Goal: Information Seeking & Learning: Check status

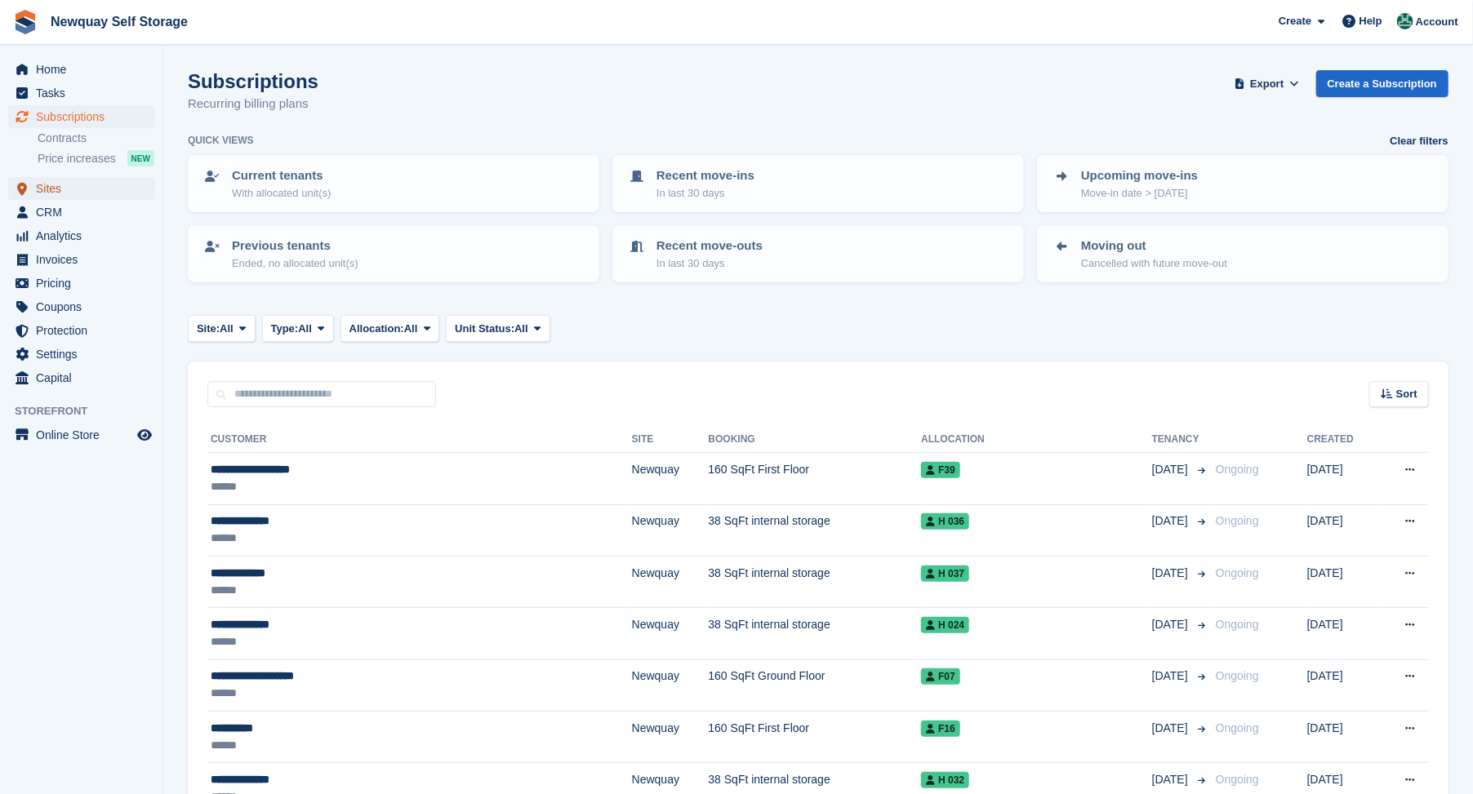
click at [34, 184] on link "Sites" at bounding box center [81, 188] width 146 height 23
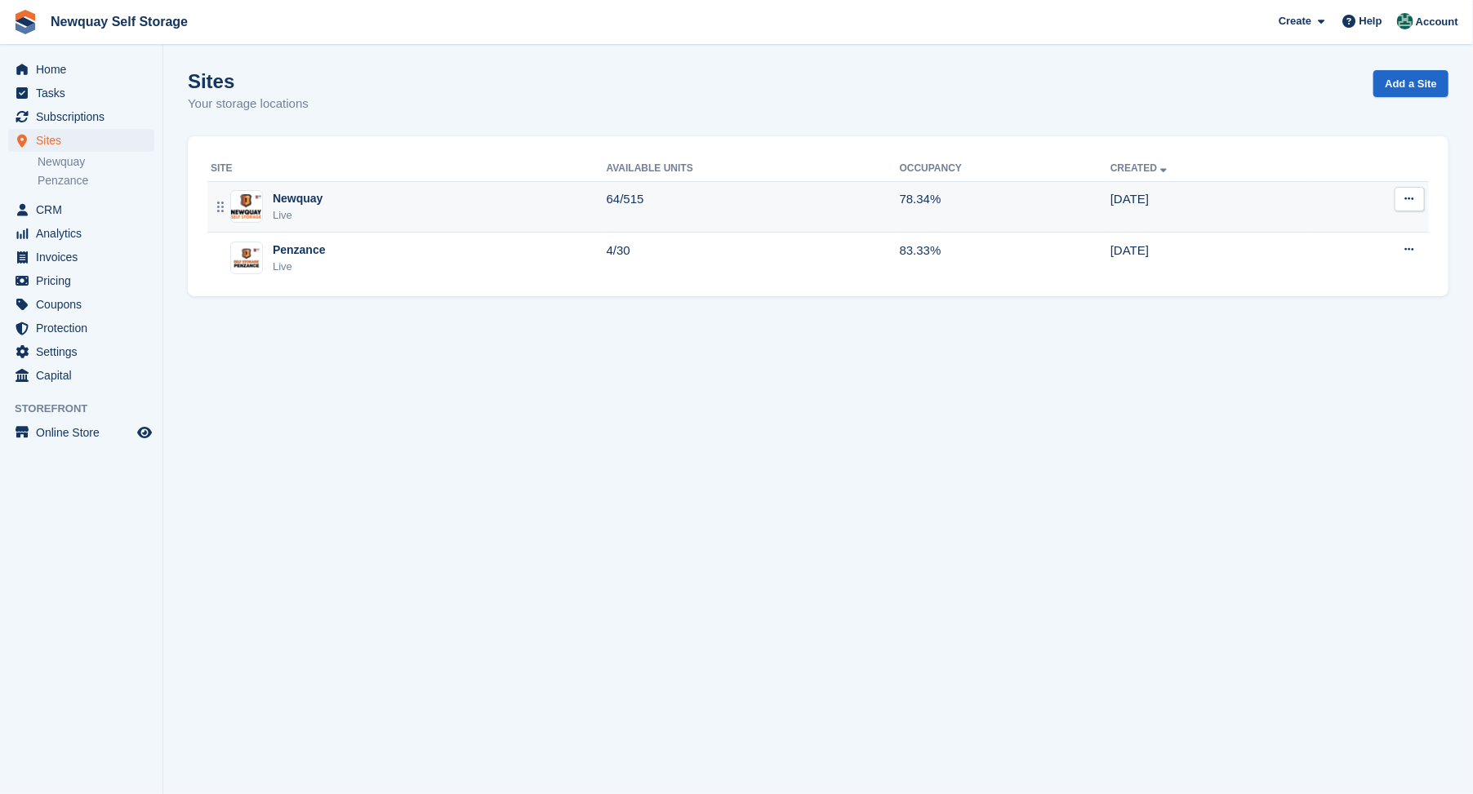
click at [297, 197] on div "Newquay" at bounding box center [298, 198] width 50 height 17
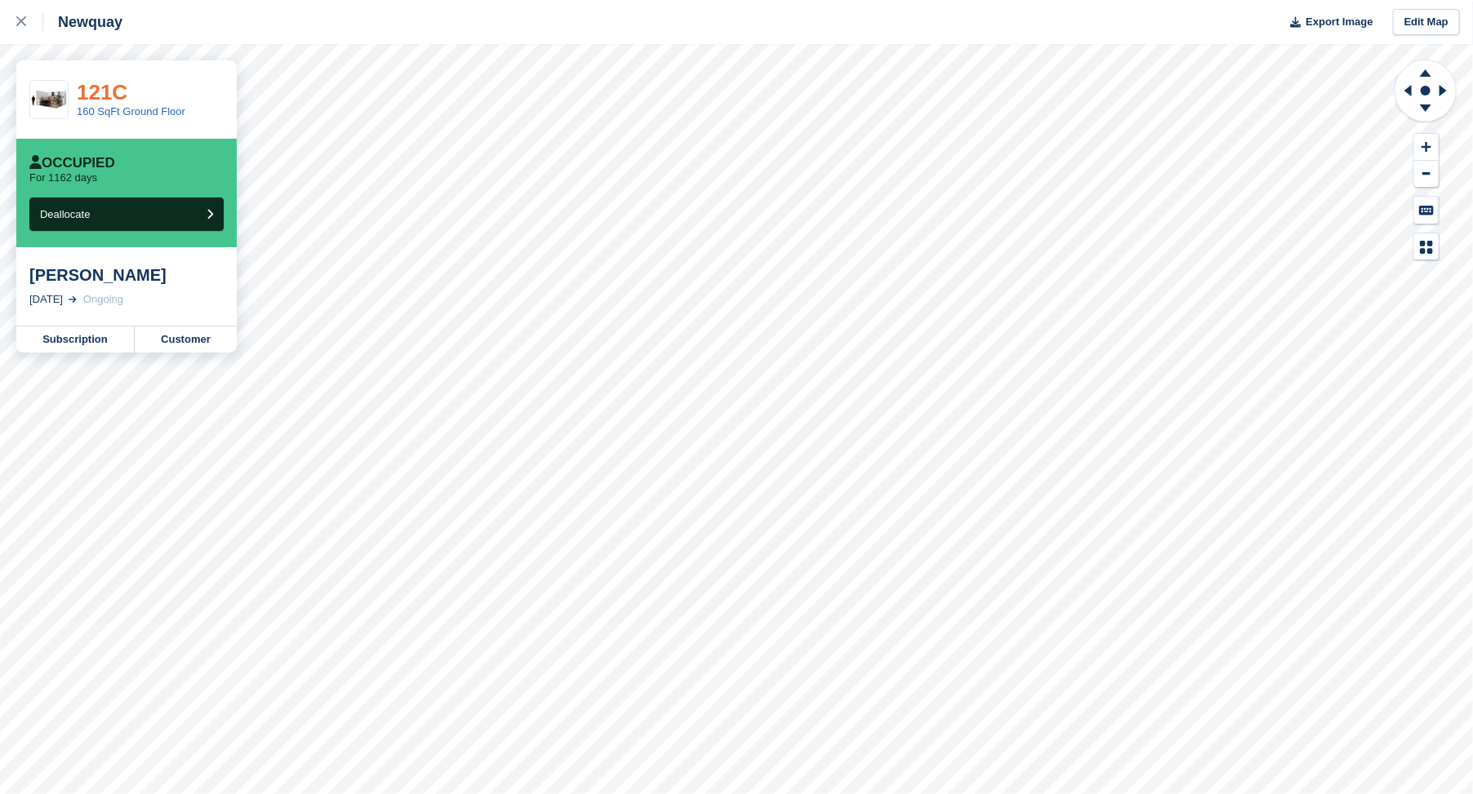
click at [96, 101] on link "121C" at bounding box center [102, 92] width 51 height 24
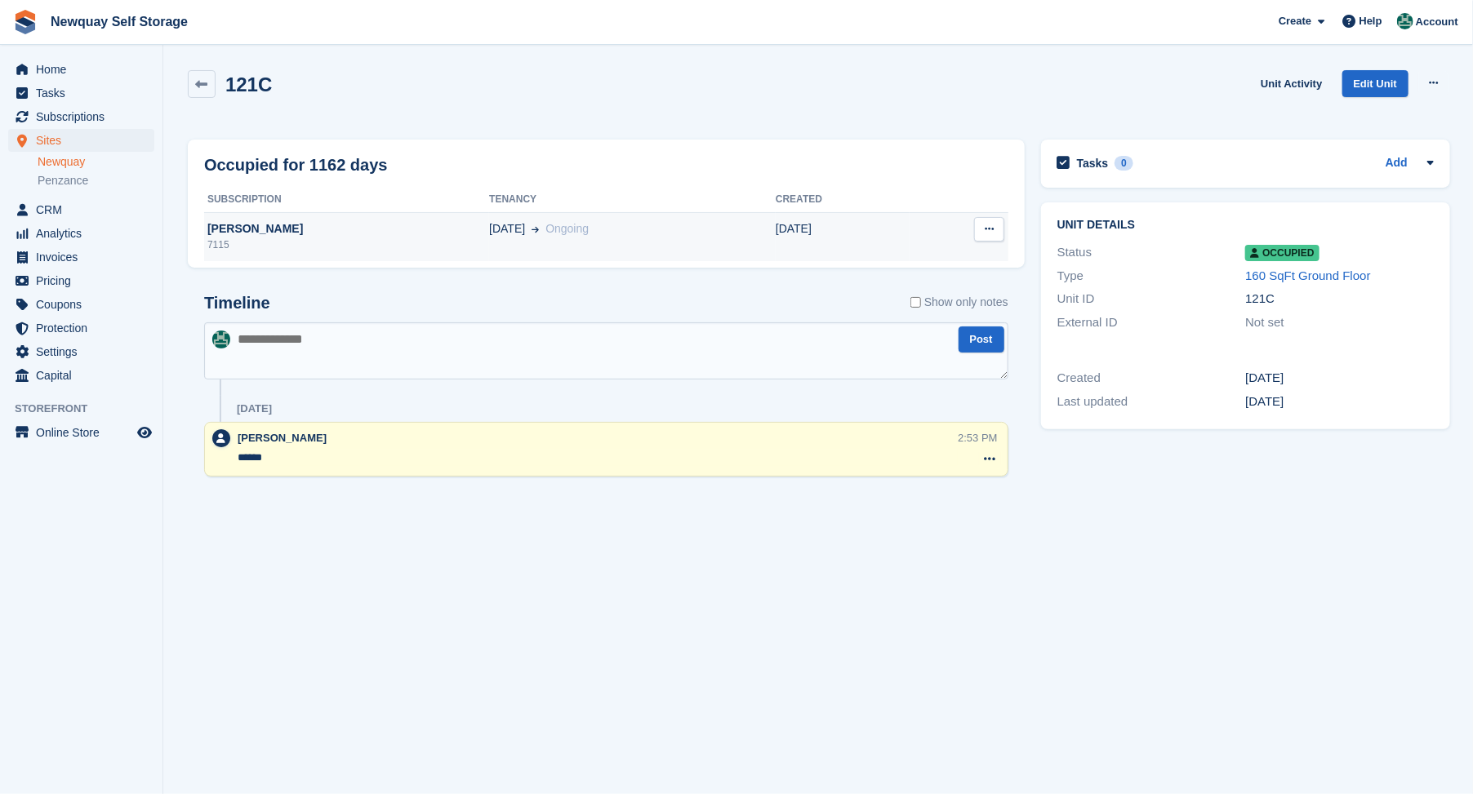
click at [220, 230] on div "[PERSON_NAME]" at bounding box center [346, 228] width 285 height 17
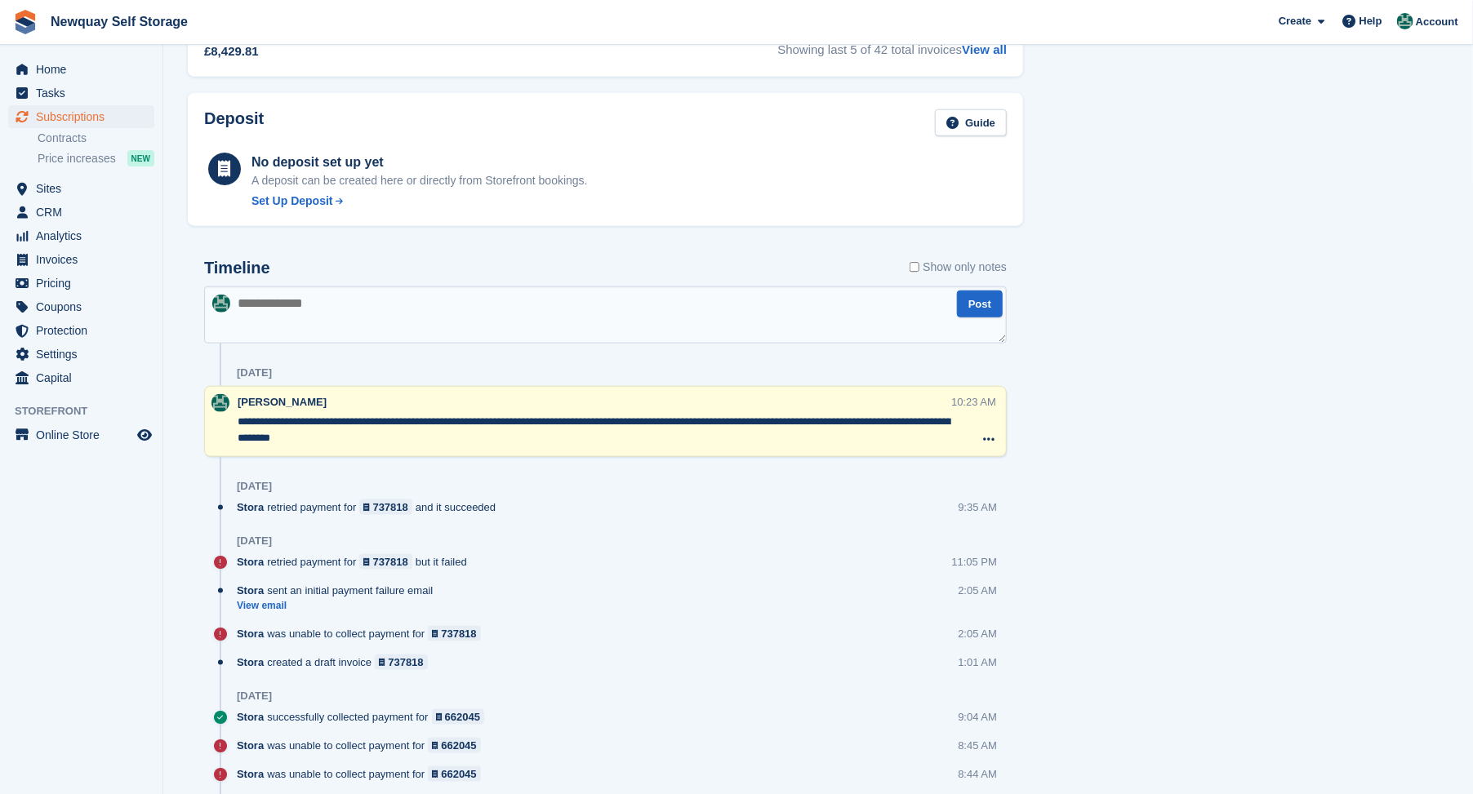
scroll to position [907, 0]
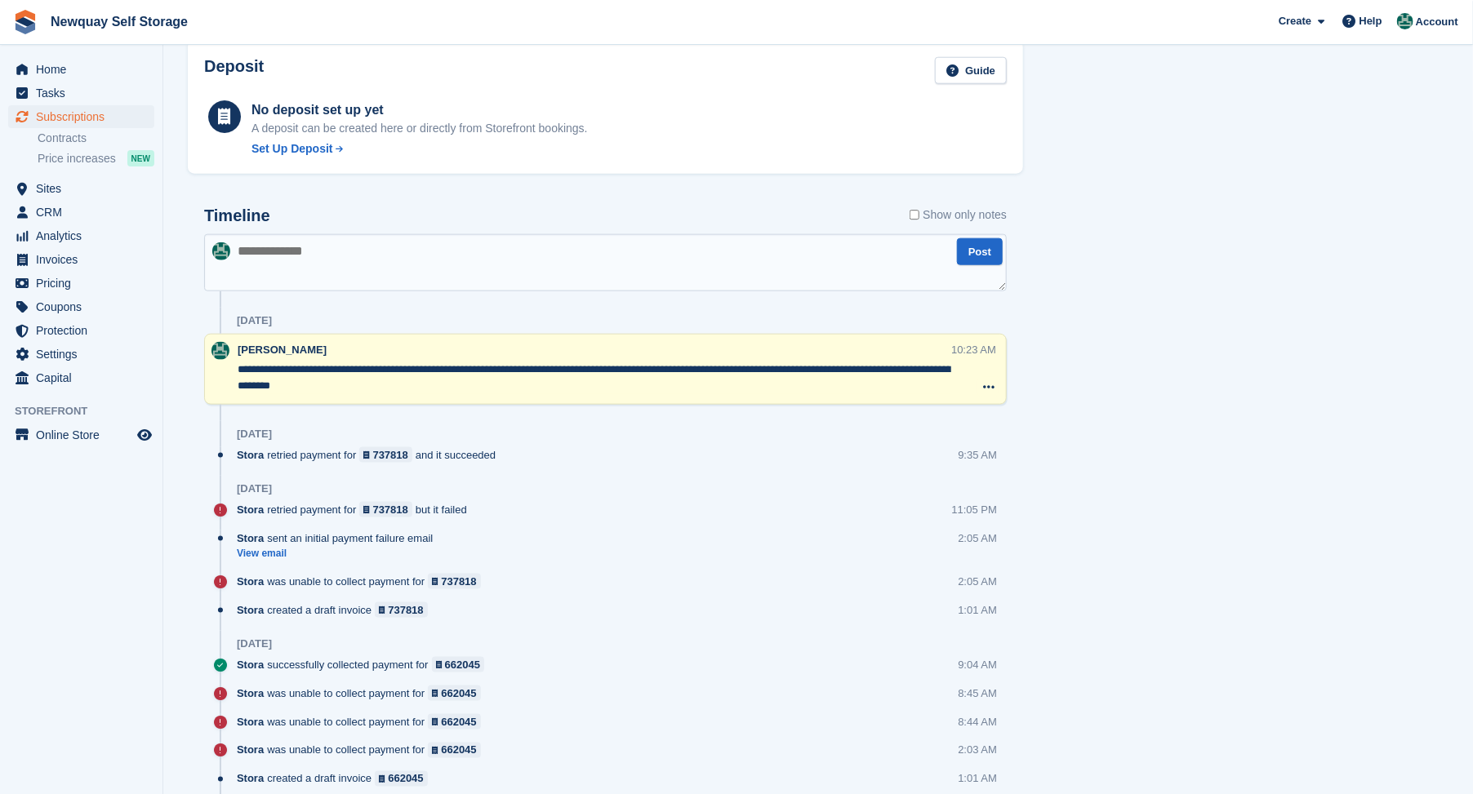
click at [268, 376] on textarea "**********" at bounding box center [595, 378] width 714 height 33
click at [274, 379] on textarea "**********" at bounding box center [595, 378] width 714 height 33
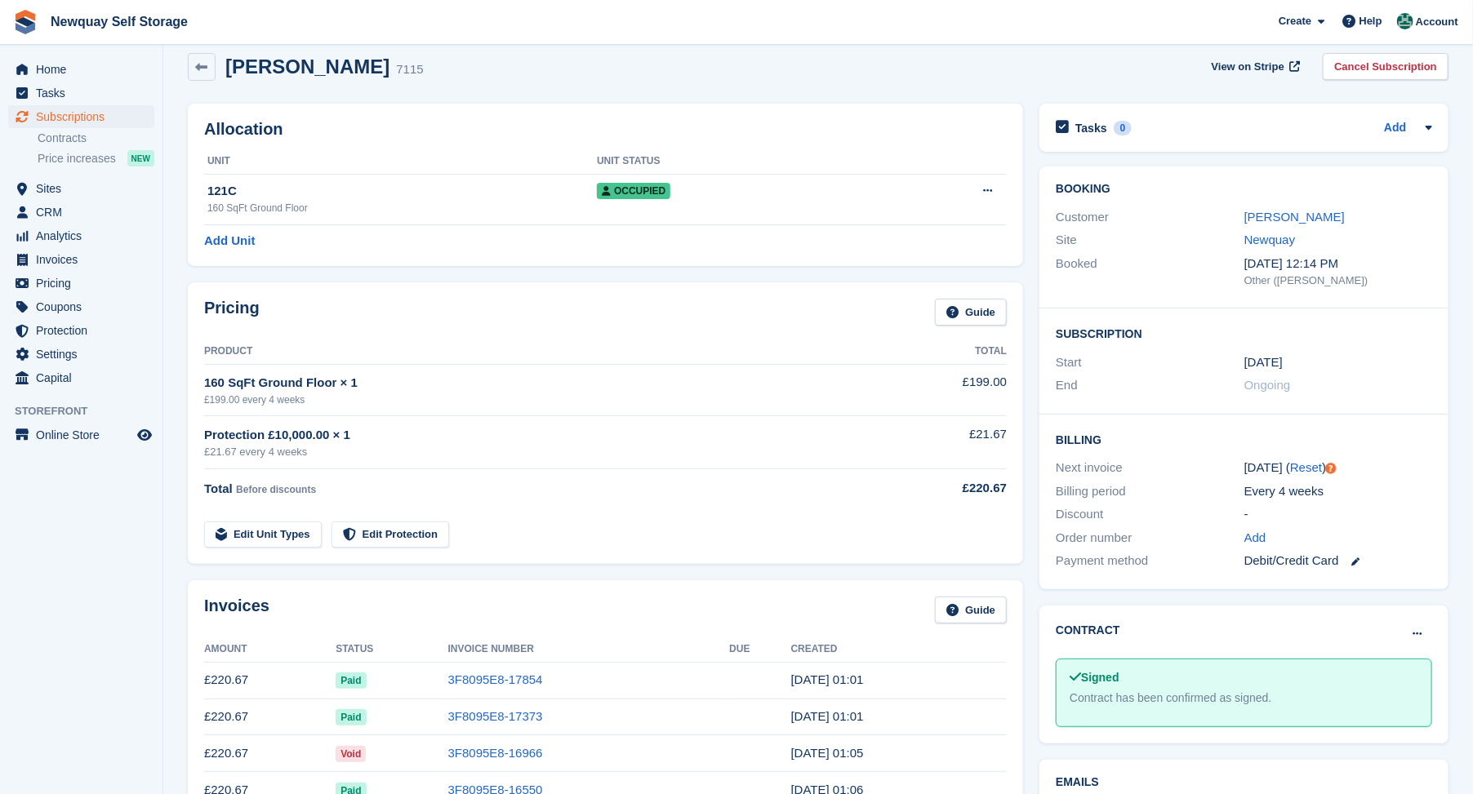
scroll to position [0, 0]
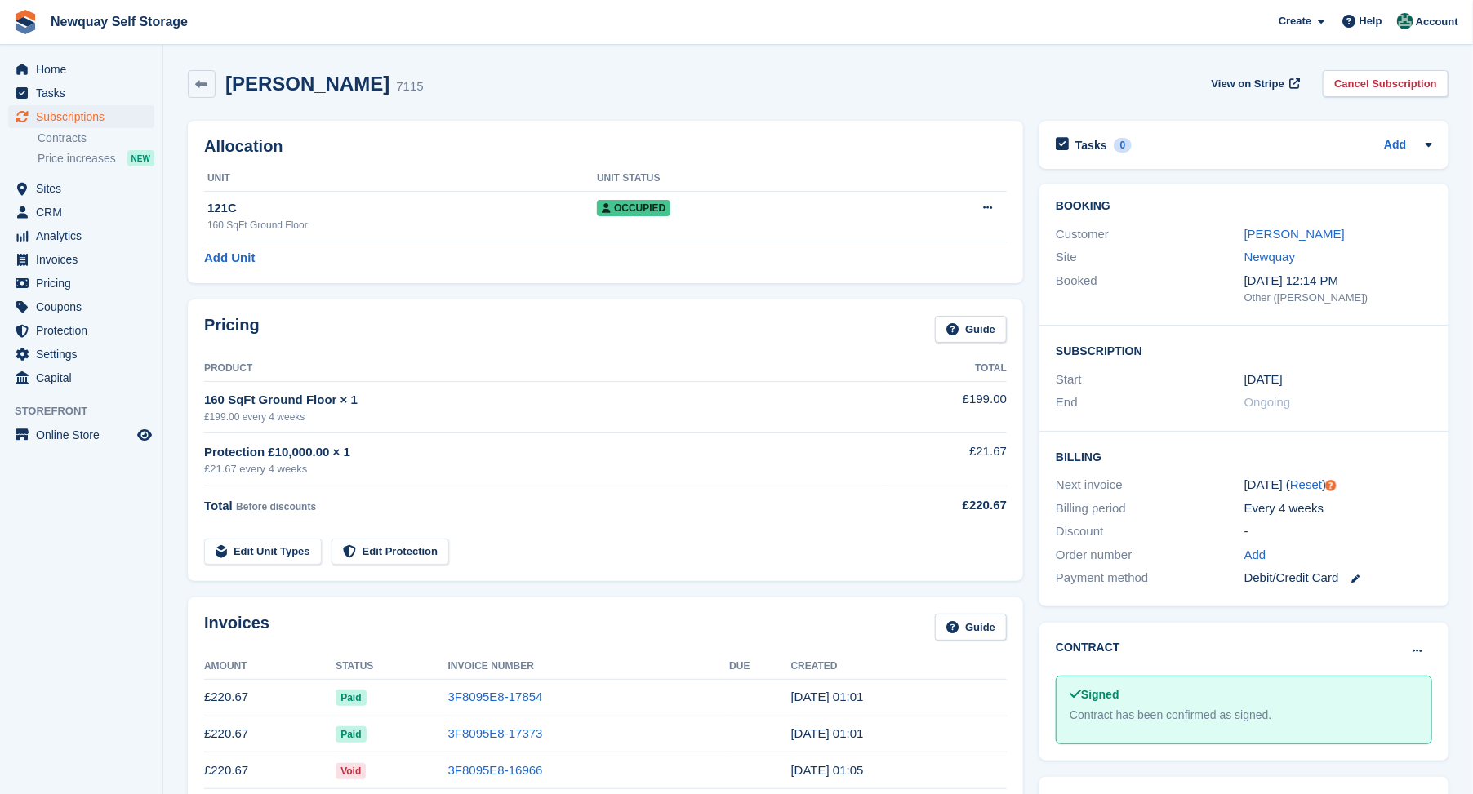
type textarea "**********"
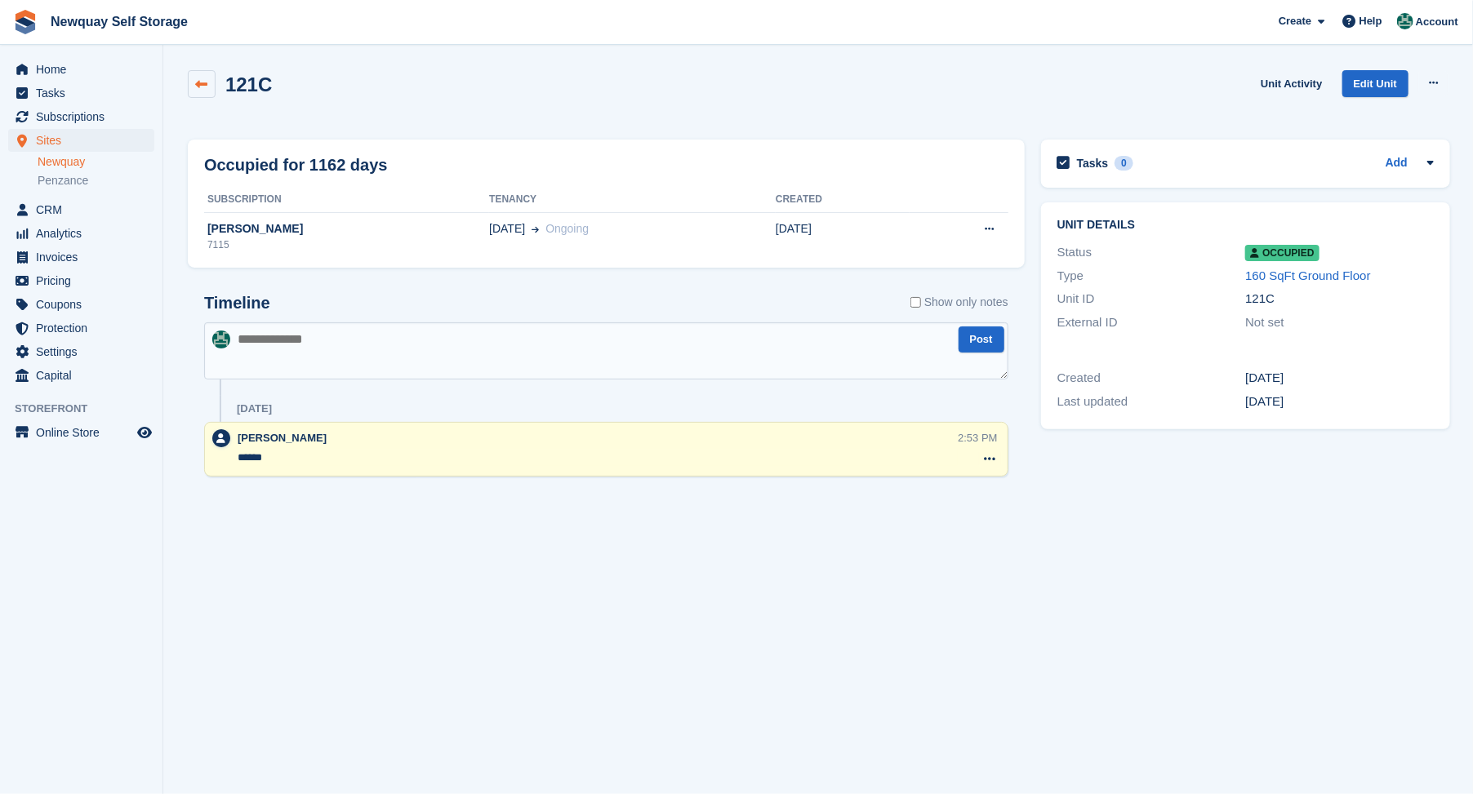
click at [207, 83] on icon at bounding box center [202, 84] width 12 height 12
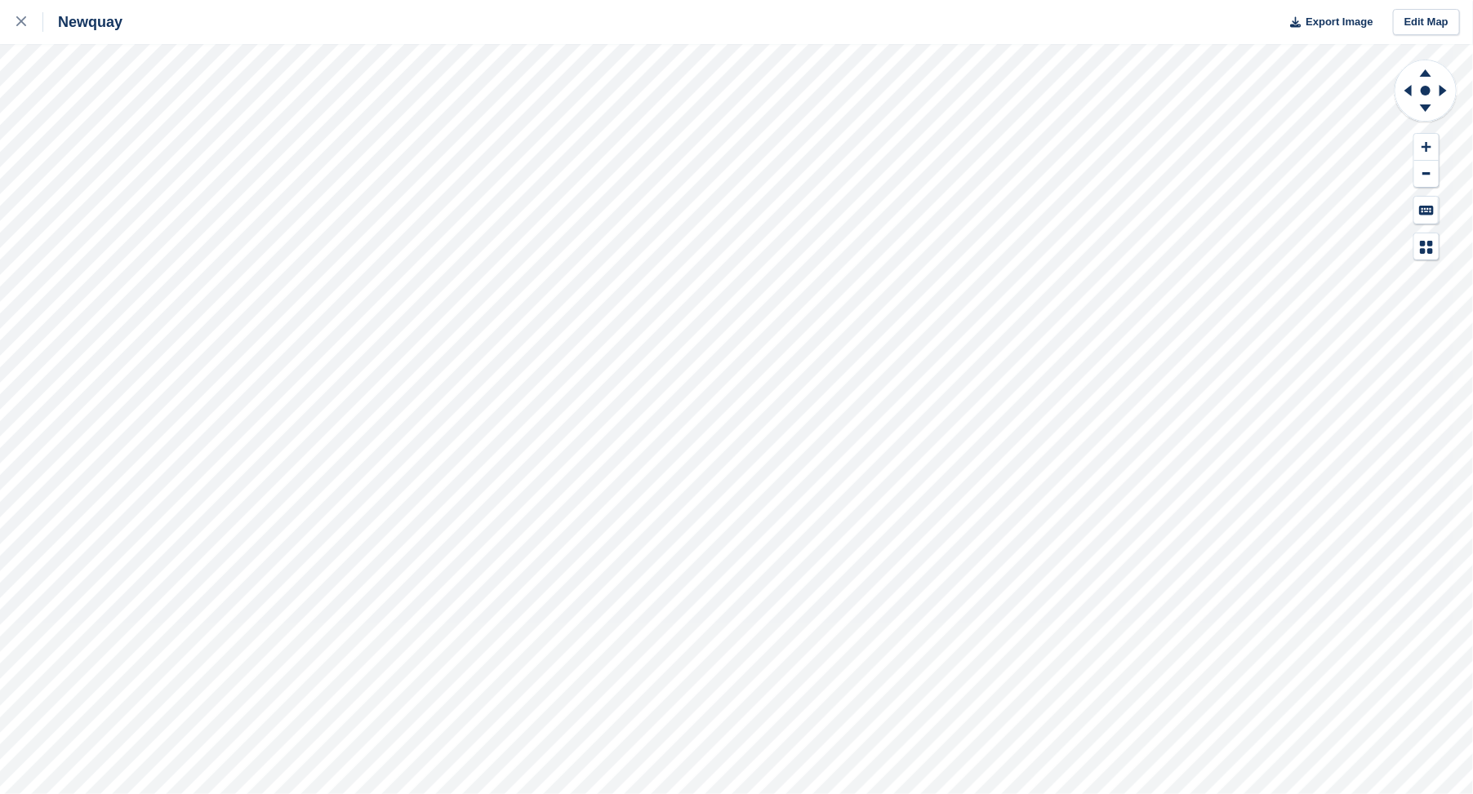
click at [993, 794] on html "Newquay Export Image Edit Map" at bounding box center [736, 397] width 1473 height 794
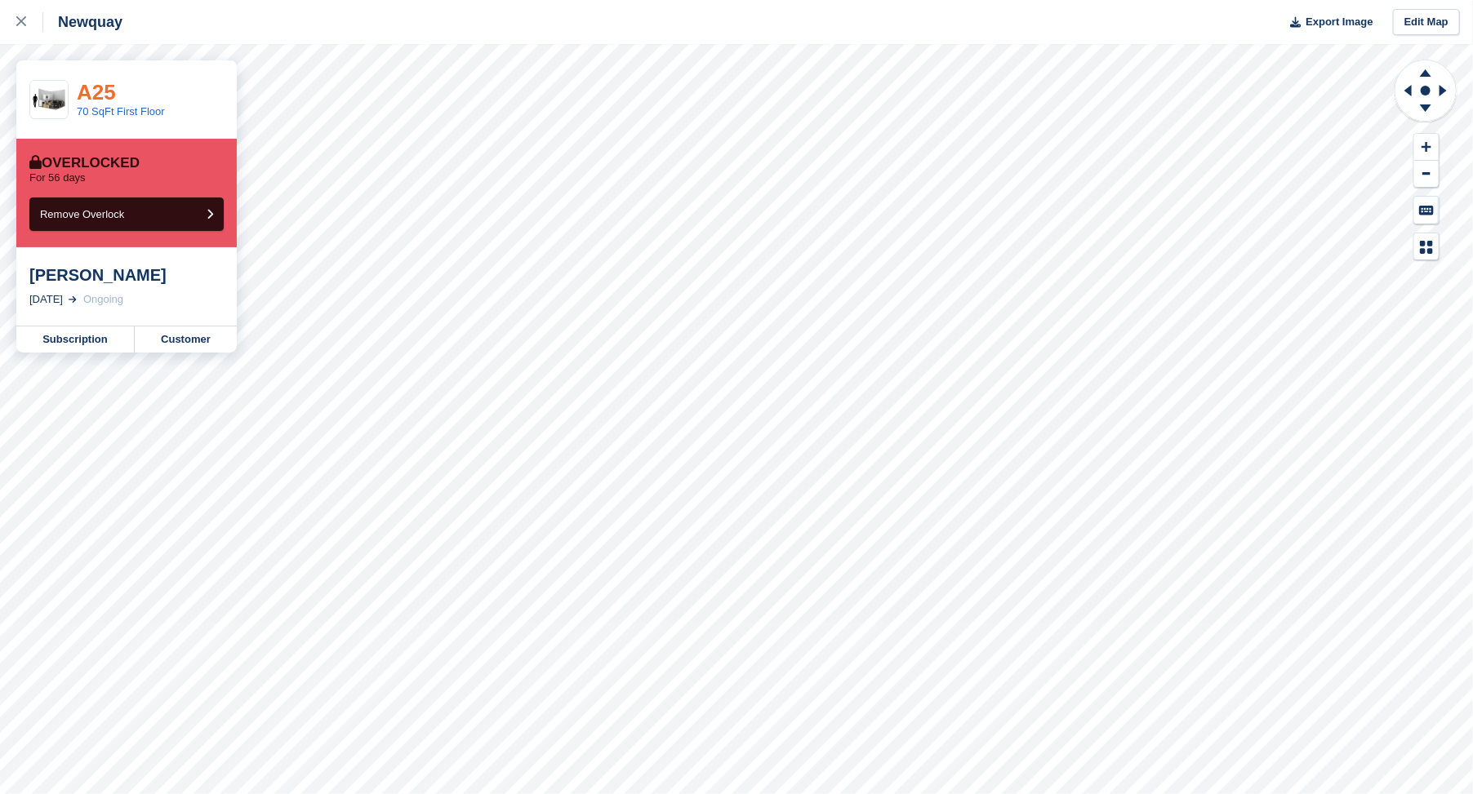
click at [102, 91] on link "A25" at bounding box center [96, 92] width 39 height 24
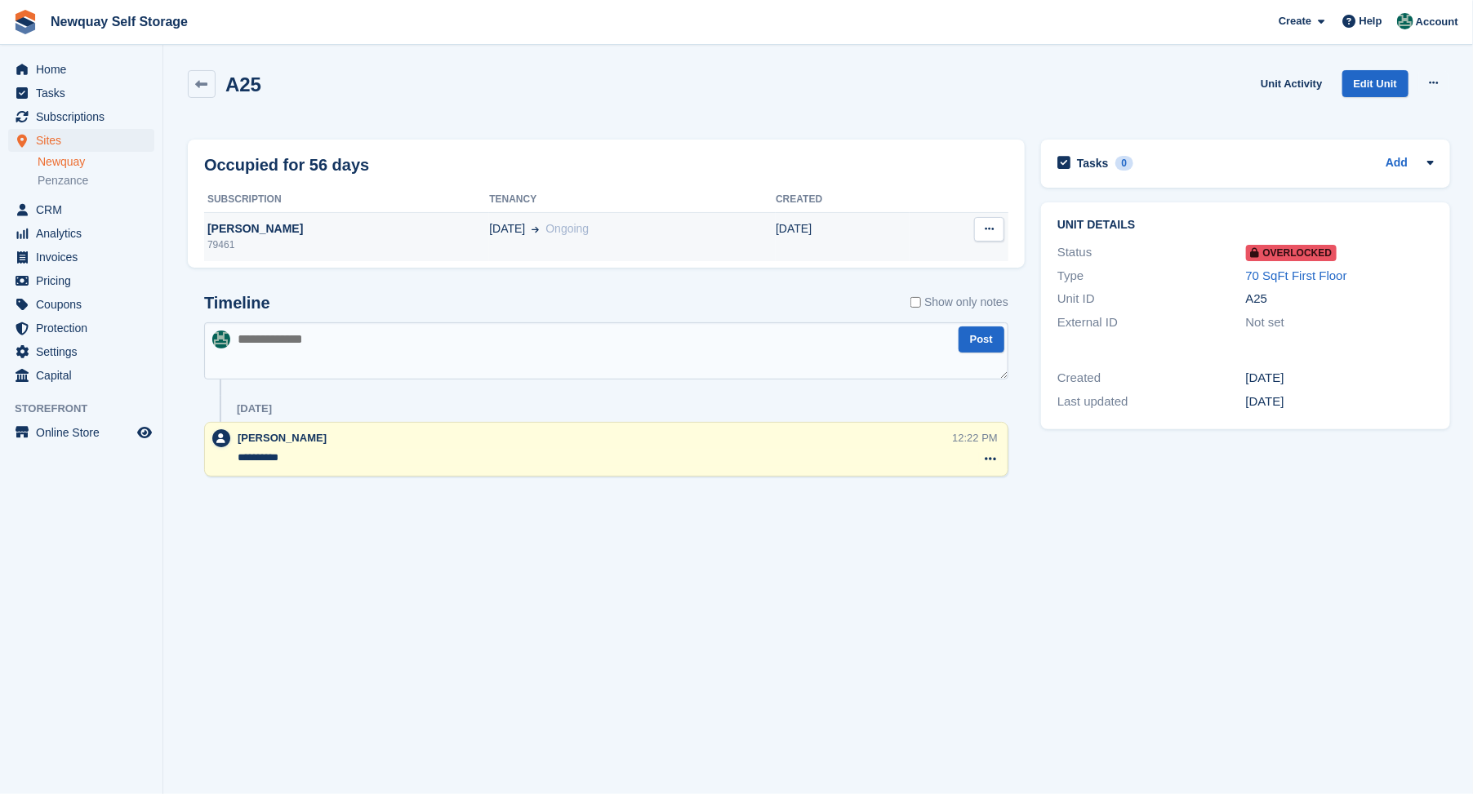
click at [213, 225] on div "[PERSON_NAME]" at bounding box center [346, 228] width 285 height 17
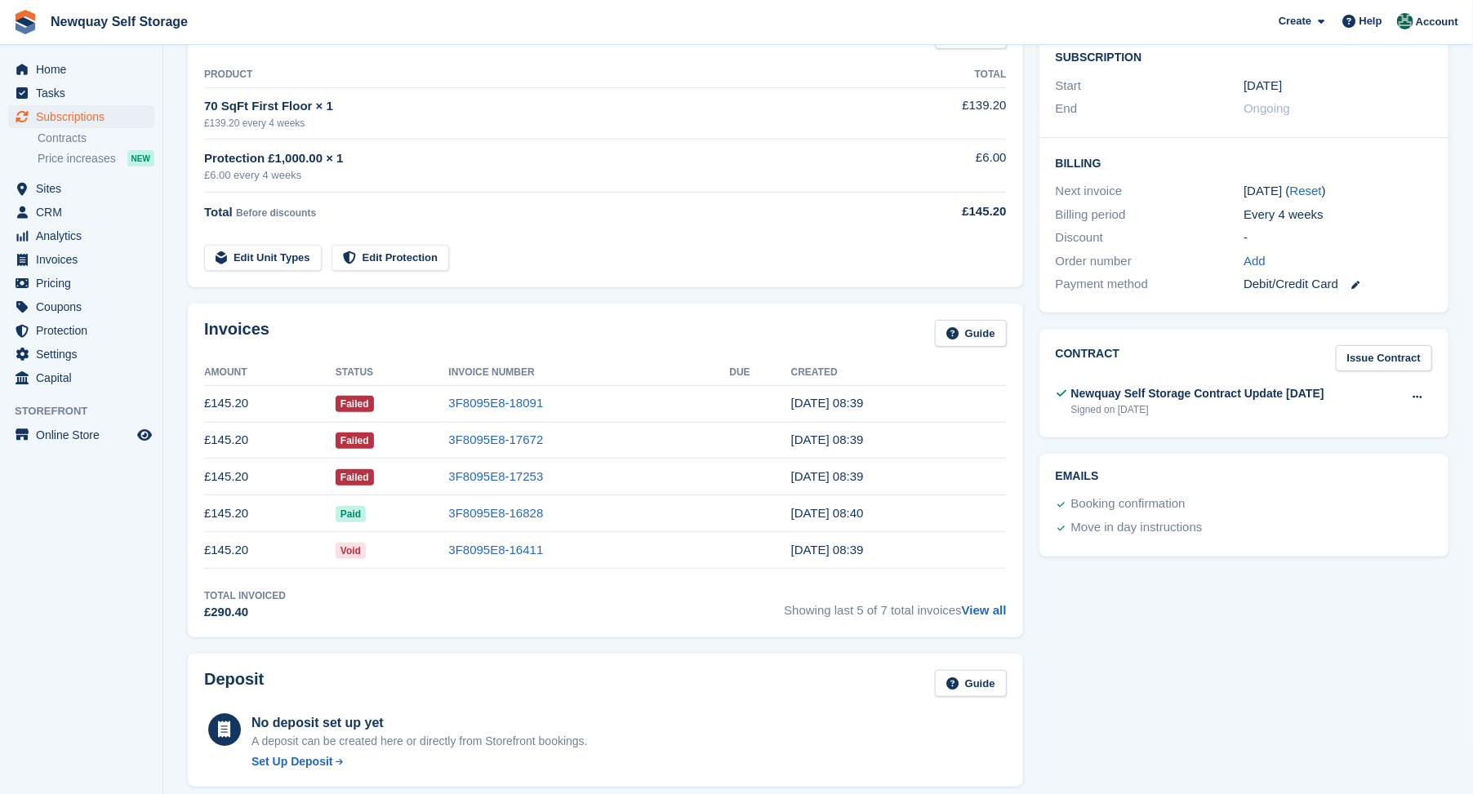
scroll to position [363, 0]
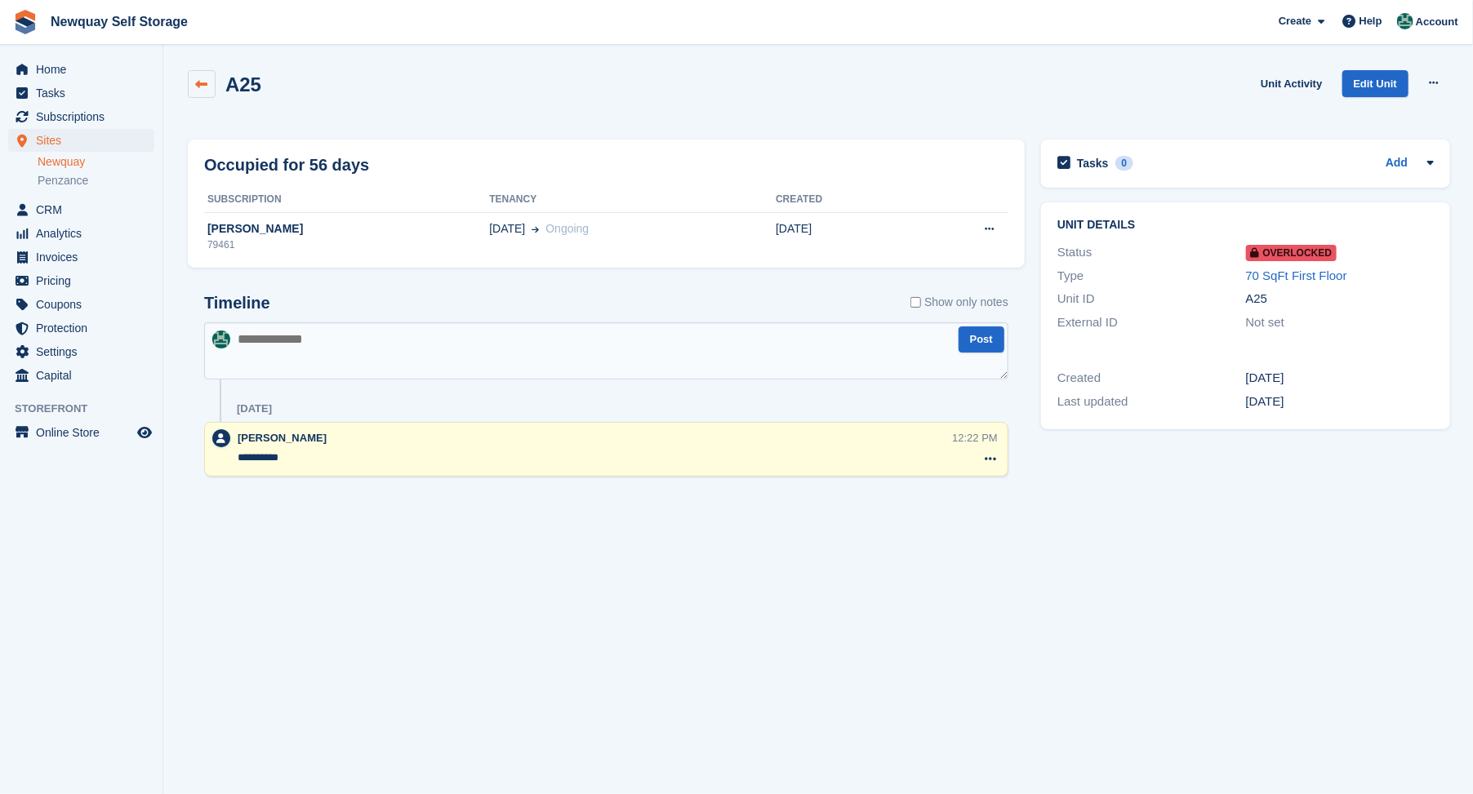
click at [204, 79] on icon at bounding box center [202, 84] width 12 height 12
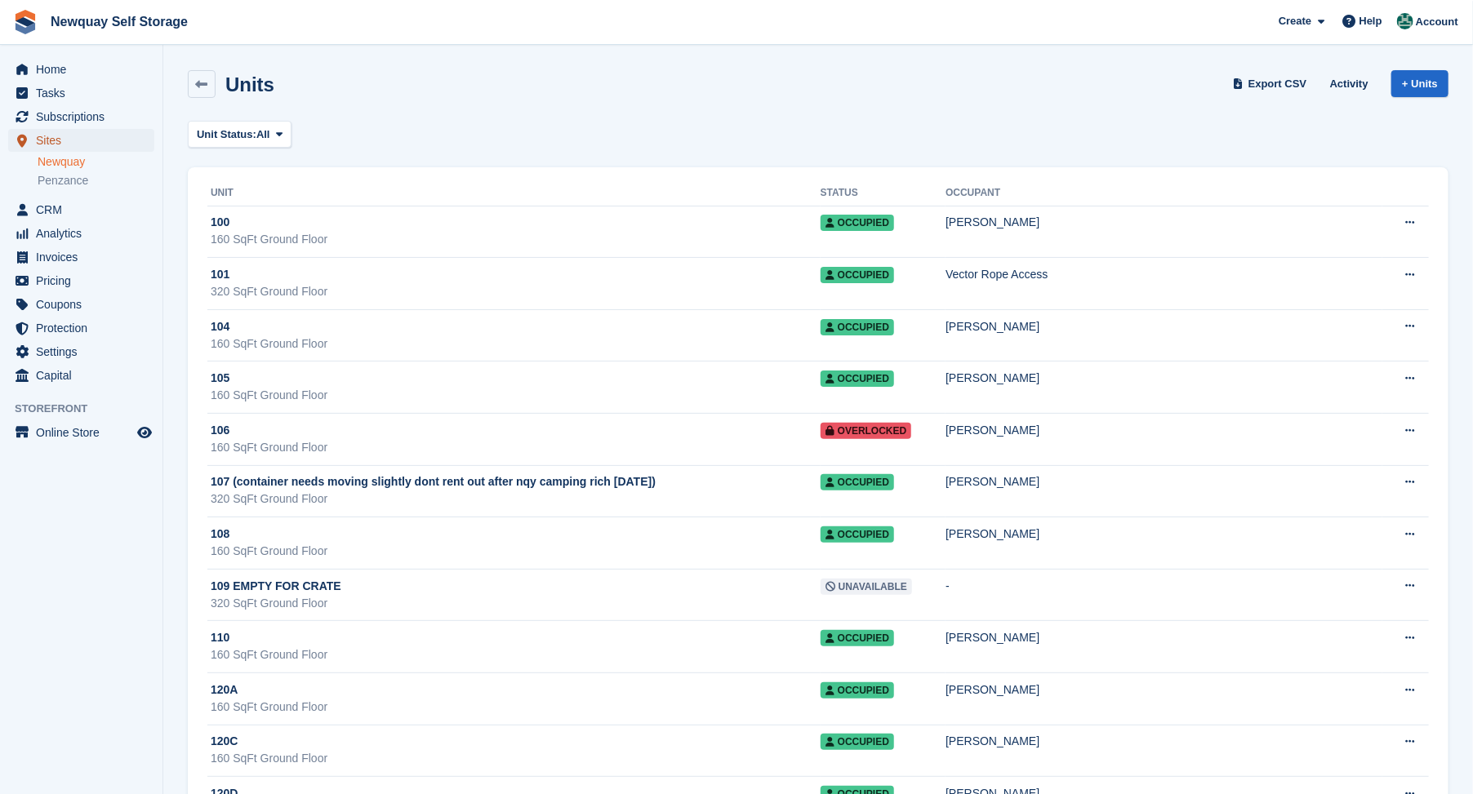
click at [47, 140] on span "Sites" at bounding box center [85, 140] width 98 height 23
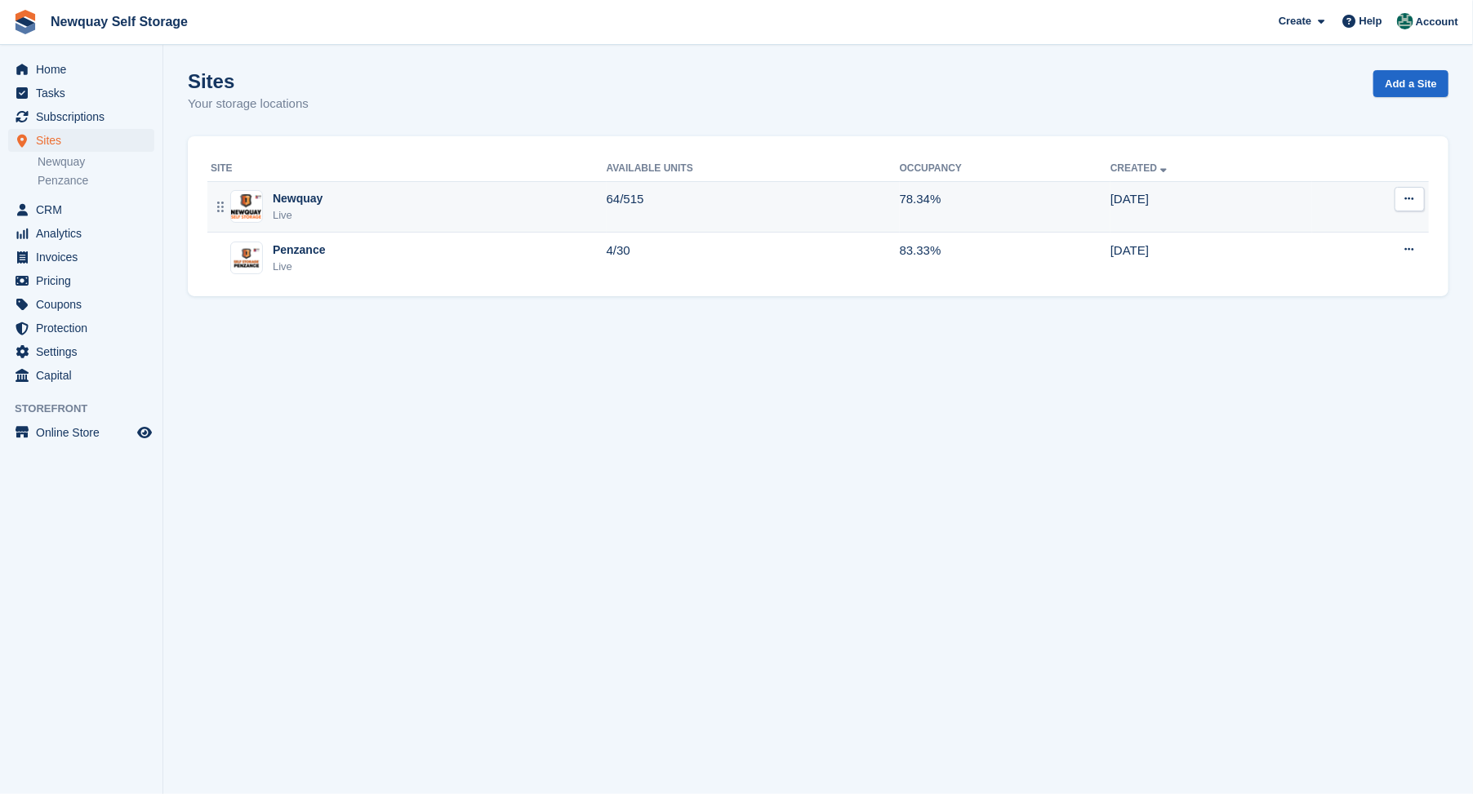
click at [288, 198] on div "Newquay" at bounding box center [298, 198] width 50 height 17
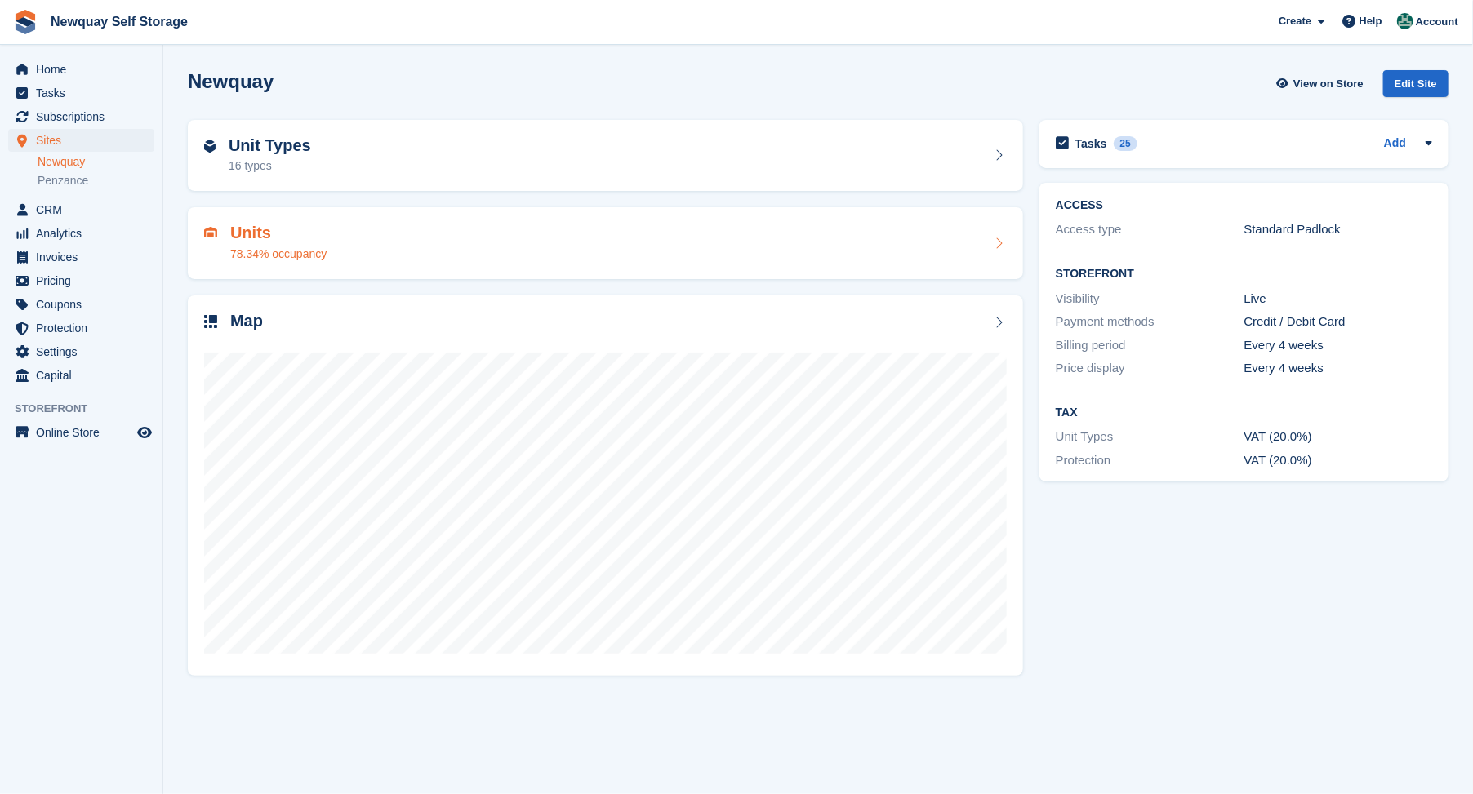
click at [255, 243] on h2 "Units" at bounding box center [278, 233] width 96 height 19
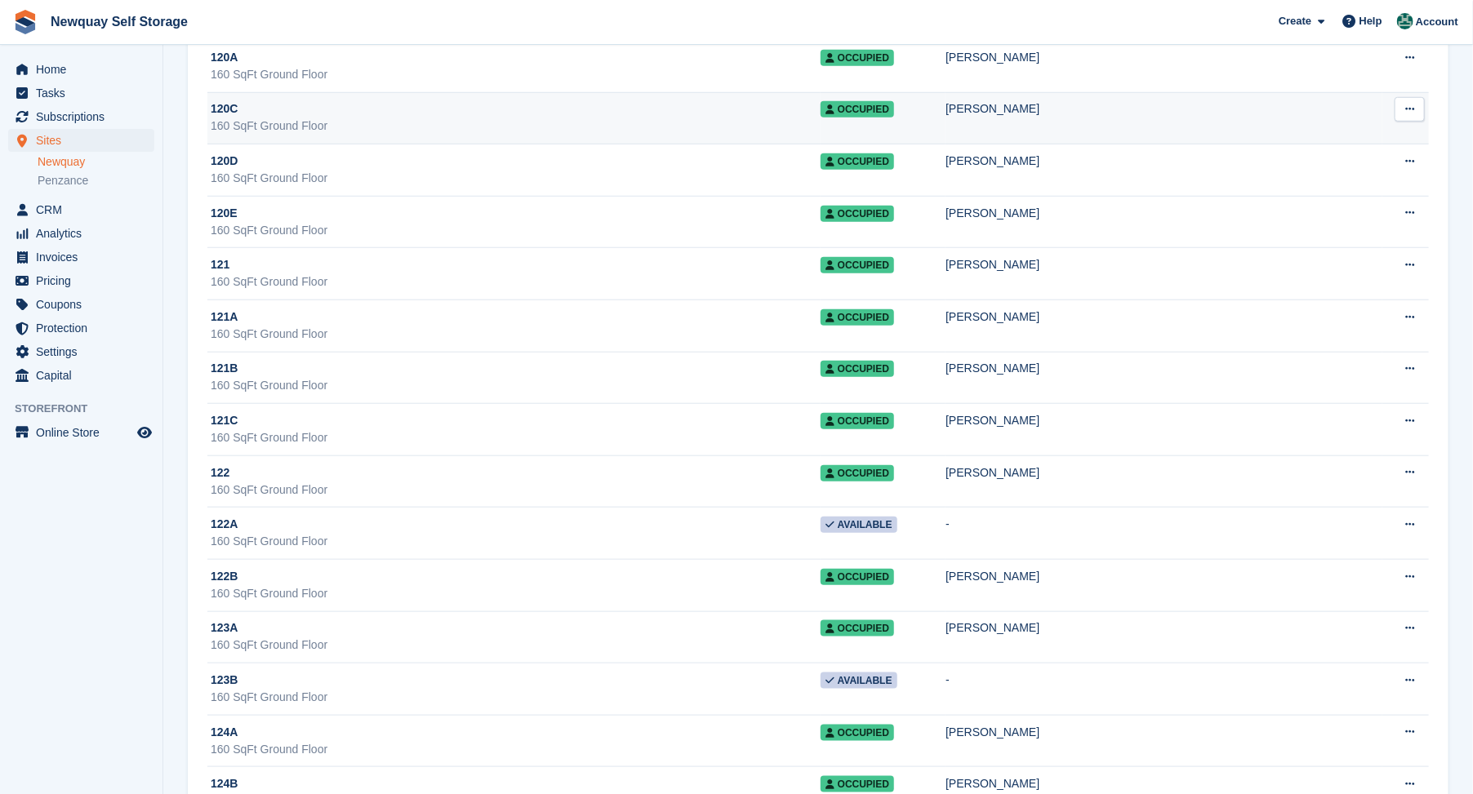
scroll to position [634, 0]
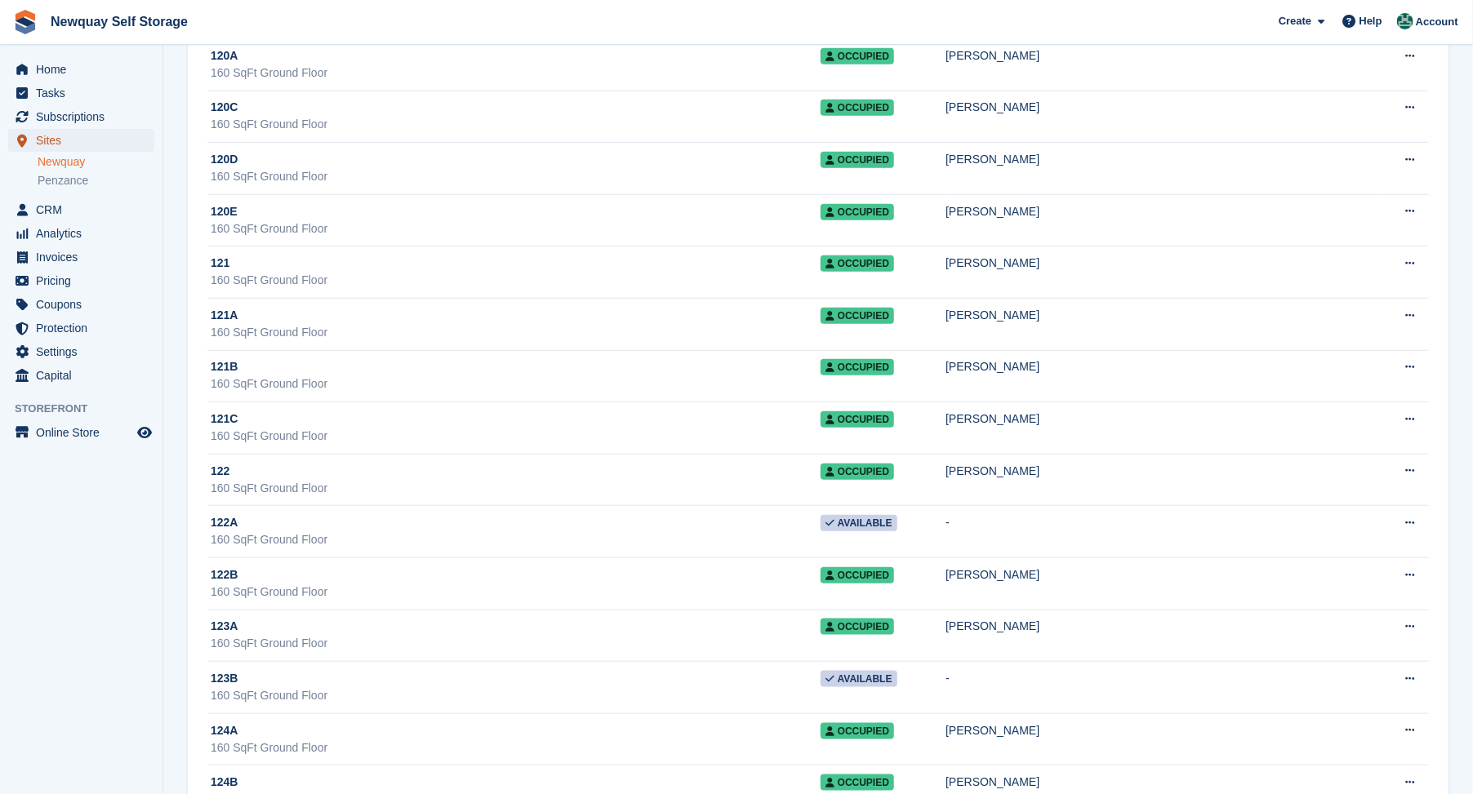
click at [42, 135] on span "Sites" at bounding box center [85, 140] width 98 height 23
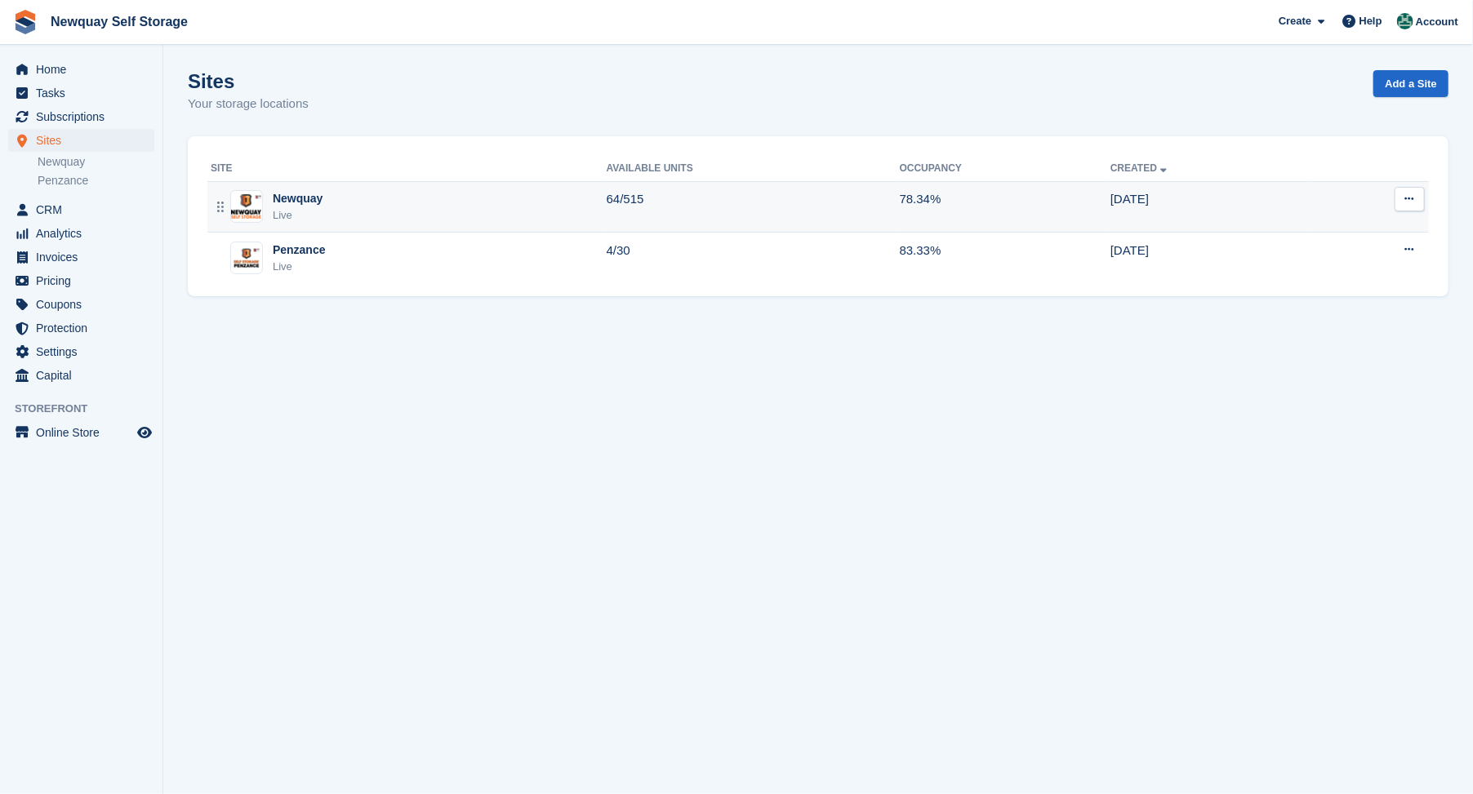
click at [290, 207] on div "Live" at bounding box center [298, 215] width 50 height 16
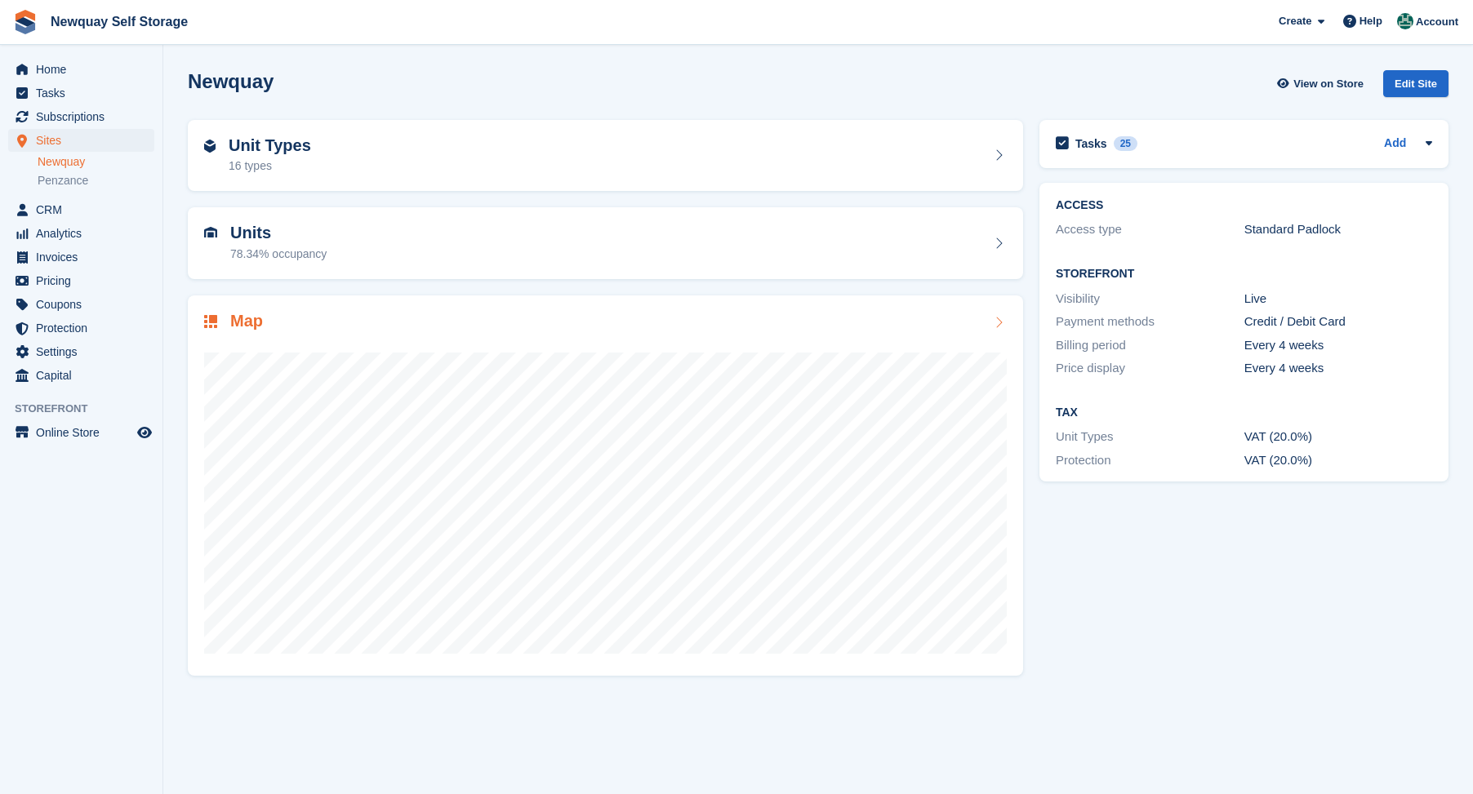
click at [243, 322] on h2 "Map" at bounding box center [246, 321] width 33 height 19
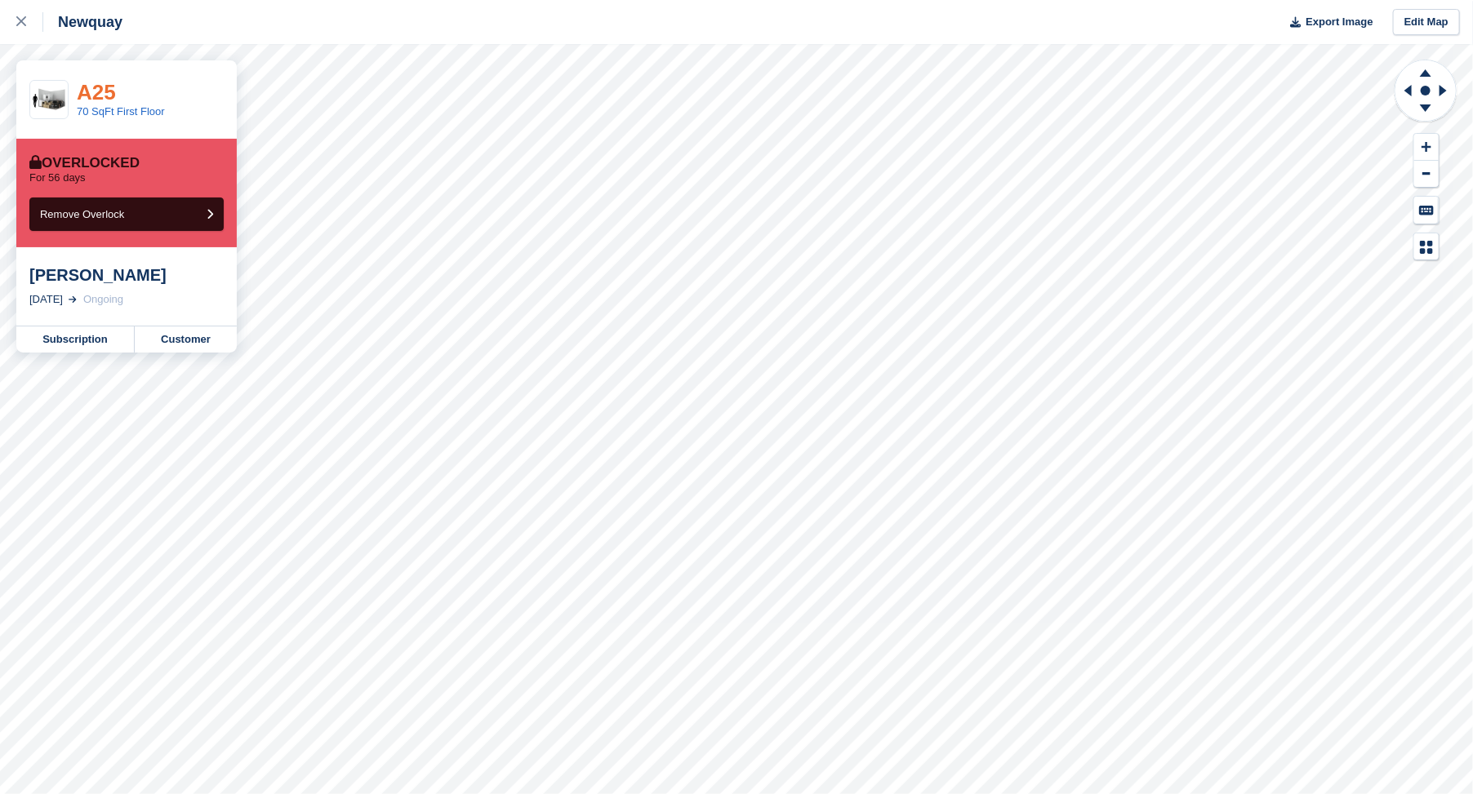
click at [93, 88] on link "A25" at bounding box center [96, 92] width 39 height 24
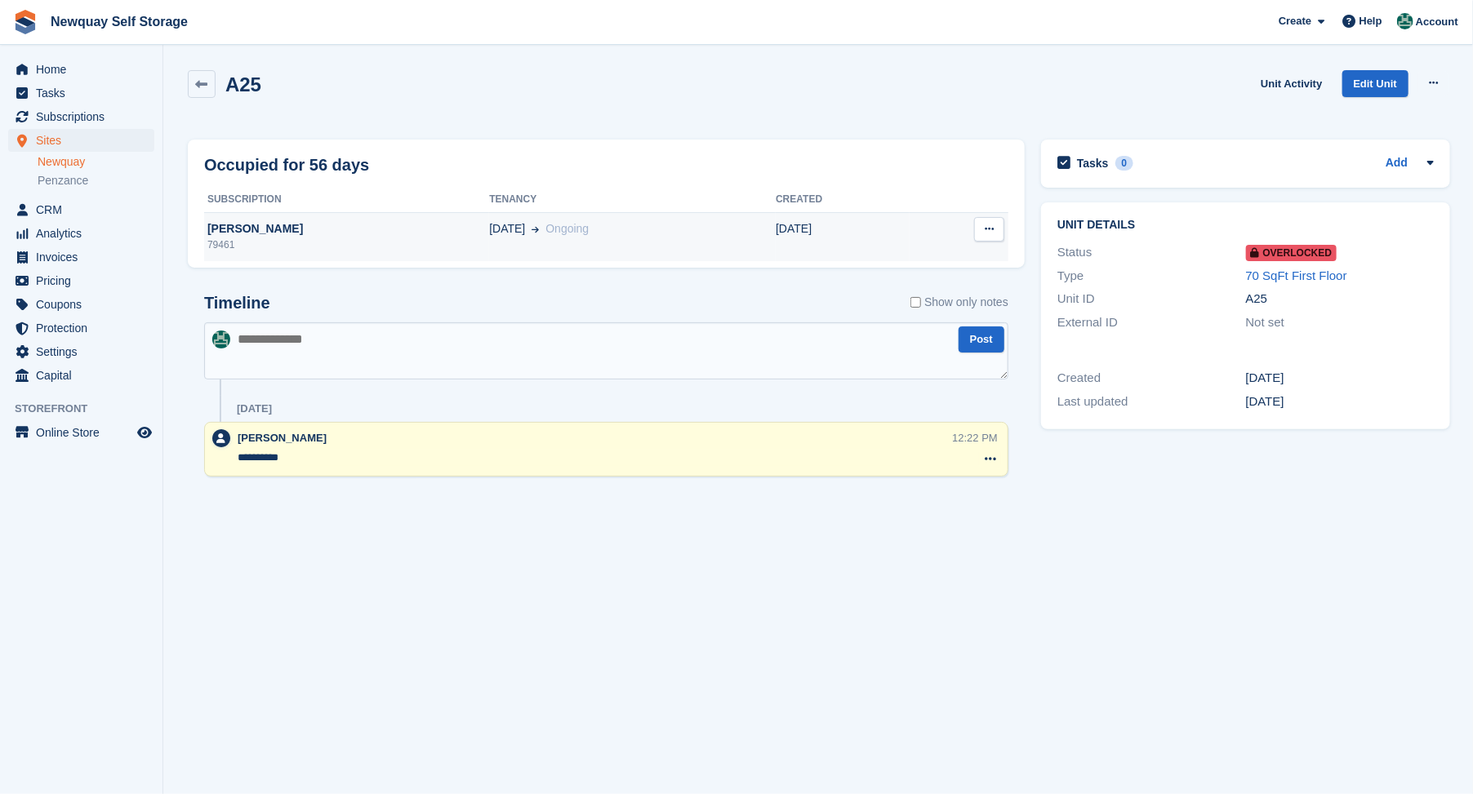
click at [222, 242] on div "79461" at bounding box center [346, 245] width 285 height 15
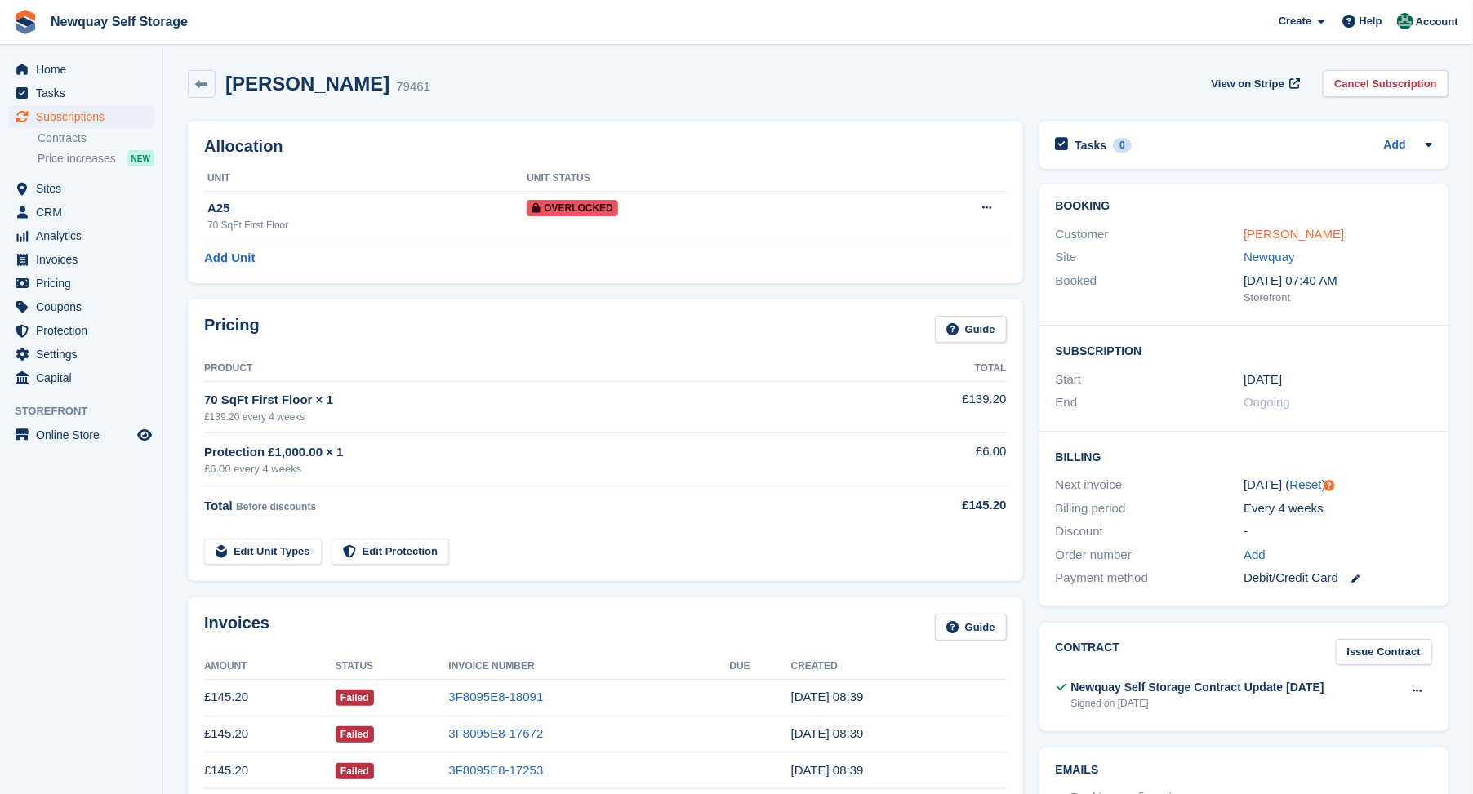
click at [1296, 237] on link "[PERSON_NAME]" at bounding box center [1294, 234] width 100 height 14
click at [198, 82] on icon at bounding box center [202, 84] width 12 height 12
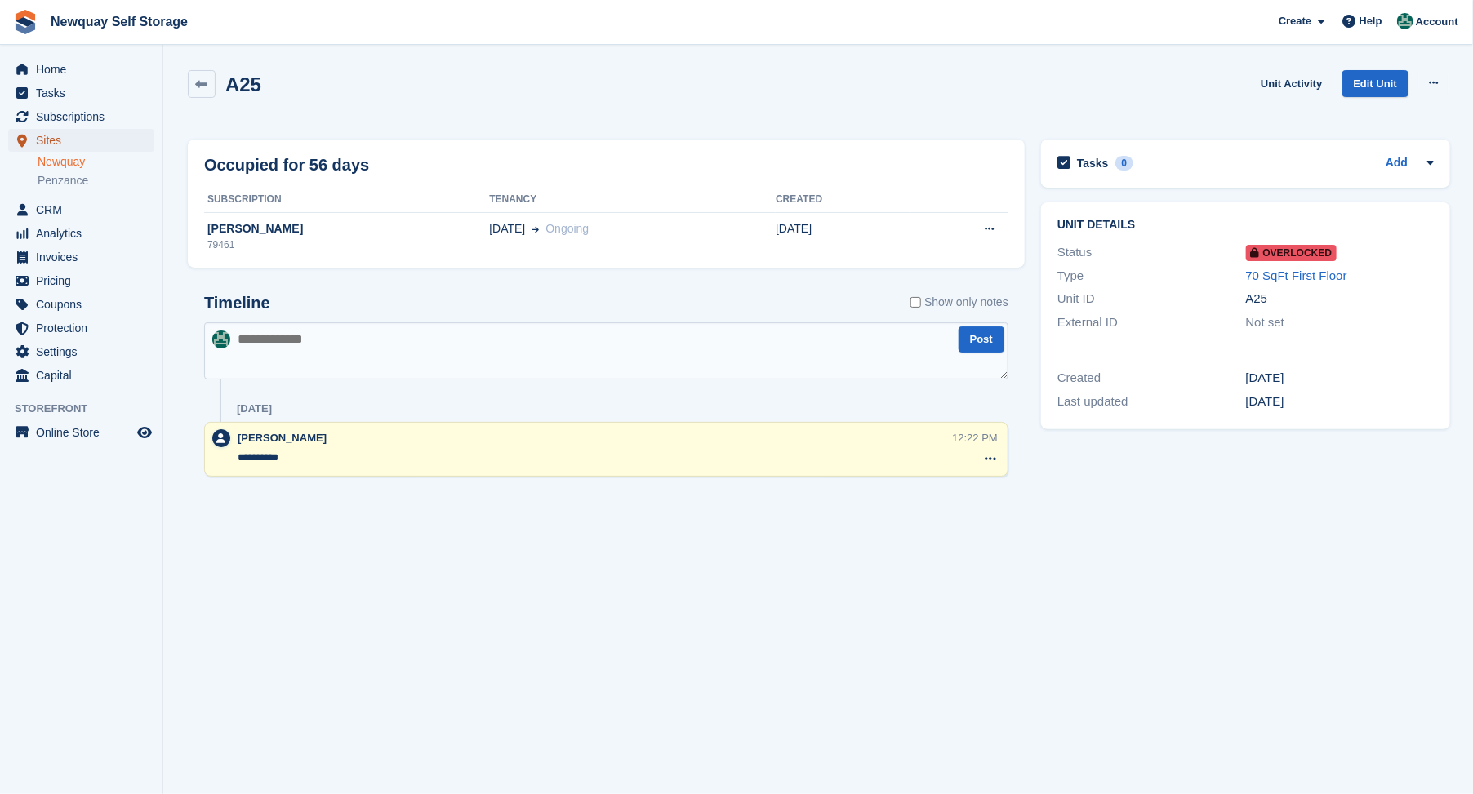
click at [47, 140] on span "Sites" at bounding box center [85, 140] width 98 height 23
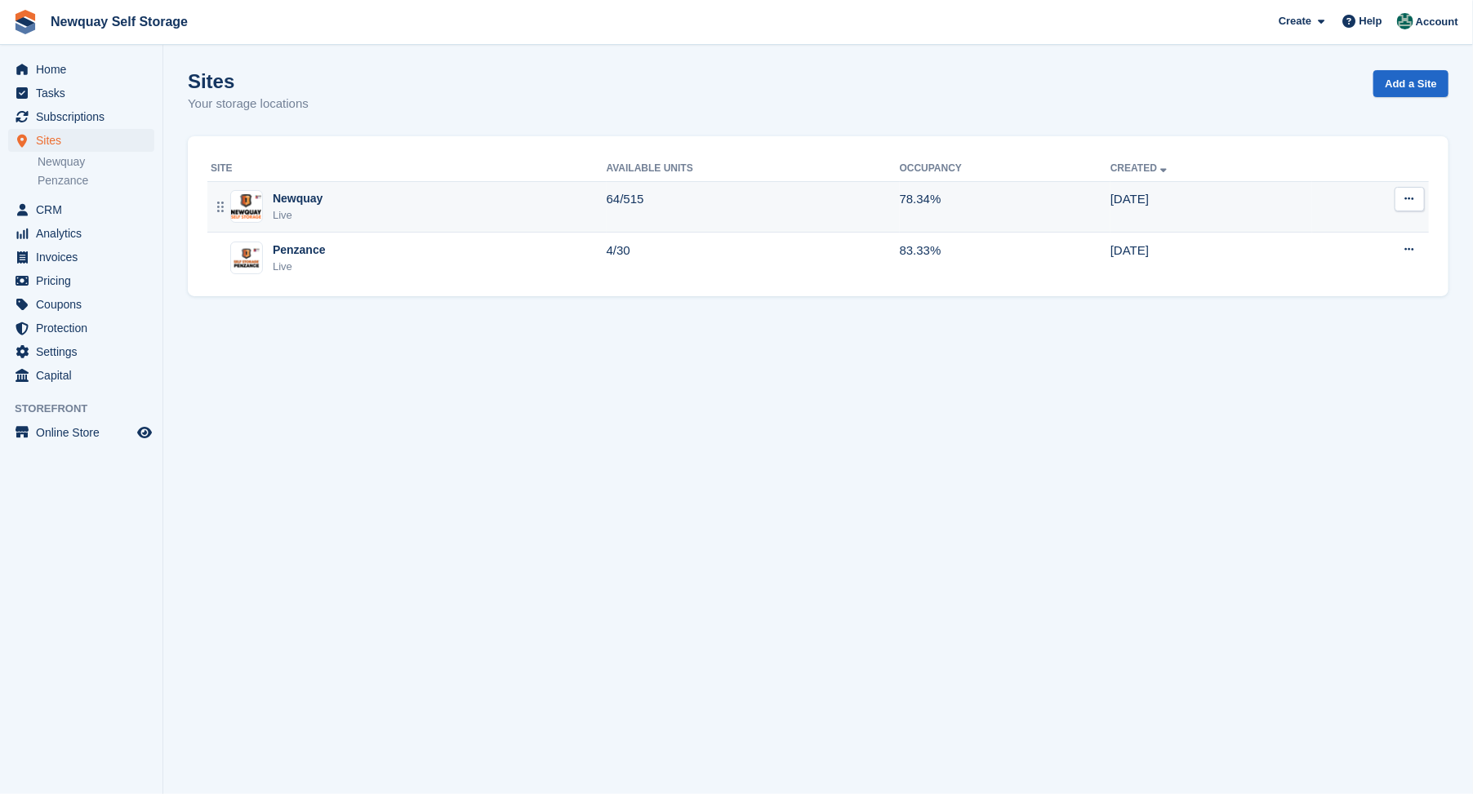
click at [291, 201] on div "Newquay" at bounding box center [298, 198] width 50 height 17
